Goal: Check status: Check status

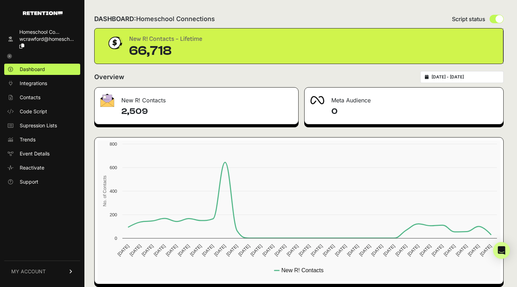
type input "[DATE]"
click at [444, 79] on input "[DATE] - [DATE]" at bounding box center [465, 77] width 68 height 6
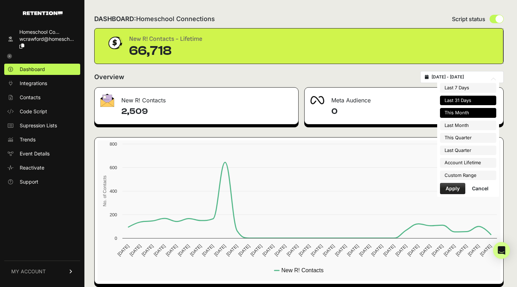
type input "[DATE]"
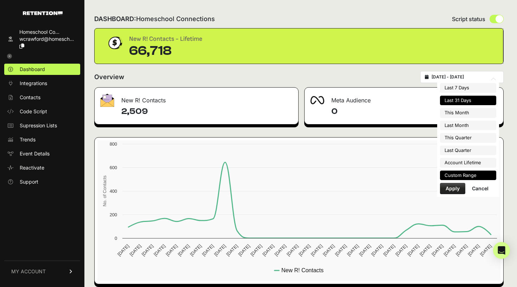
type input "[DATE]"
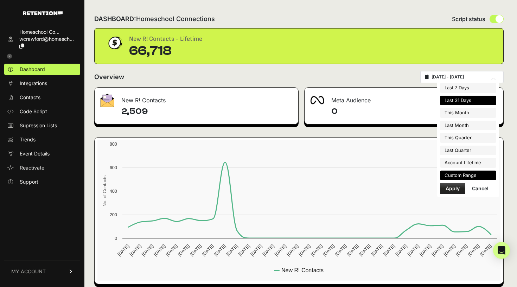
type input "[DATE]"
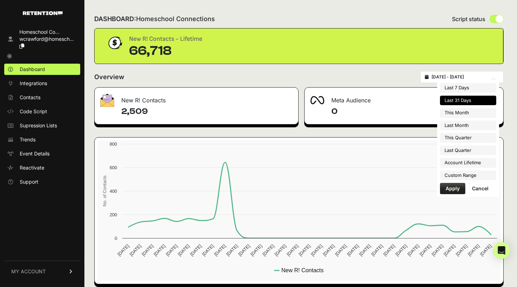
click at [466, 169] on ul "Last 7 Days Last 31 Days This Month Last Month This Quarter Last Quarter Accoun…" at bounding box center [468, 131] width 56 height 97
click at [466, 172] on li "Custom Range" at bounding box center [468, 176] width 56 height 10
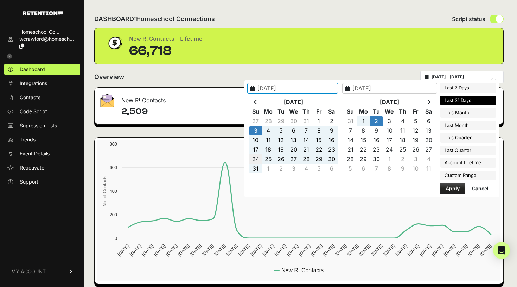
type input "[DATE]"
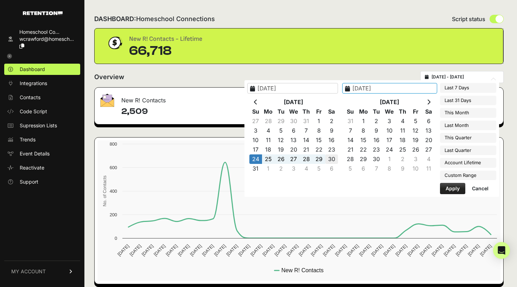
type input "[DATE]"
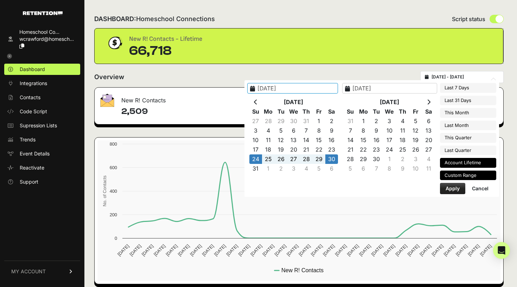
type input "[DATE]"
click at [456, 188] on button "Apply" at bounding box center [452, 188] width 25 height 11
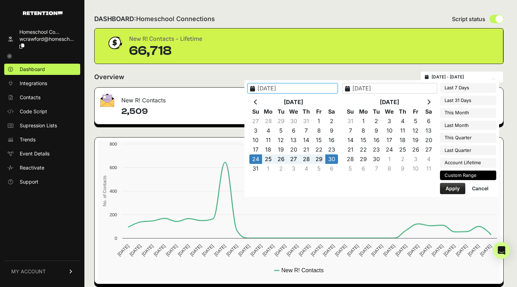
type input "[DATE] - [DATE]"
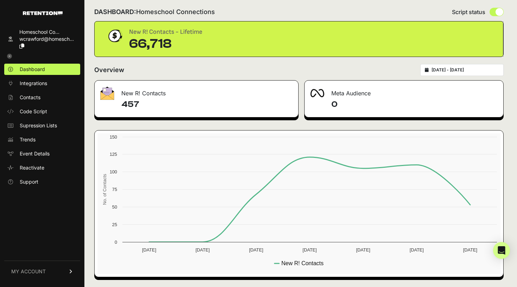
scroll to position [7, 0]
